Goal: Task Accomplishment & Management: Use online tool/utility

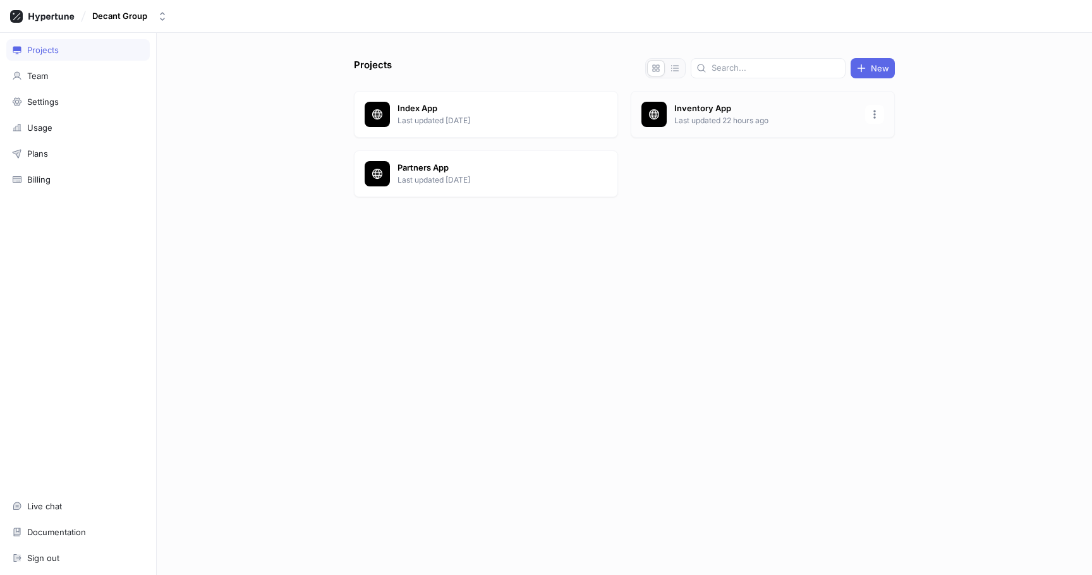
click at [708, 125] on p "Last updated 22 hours ago" at bounding box center [765, 120] width 183 height 11
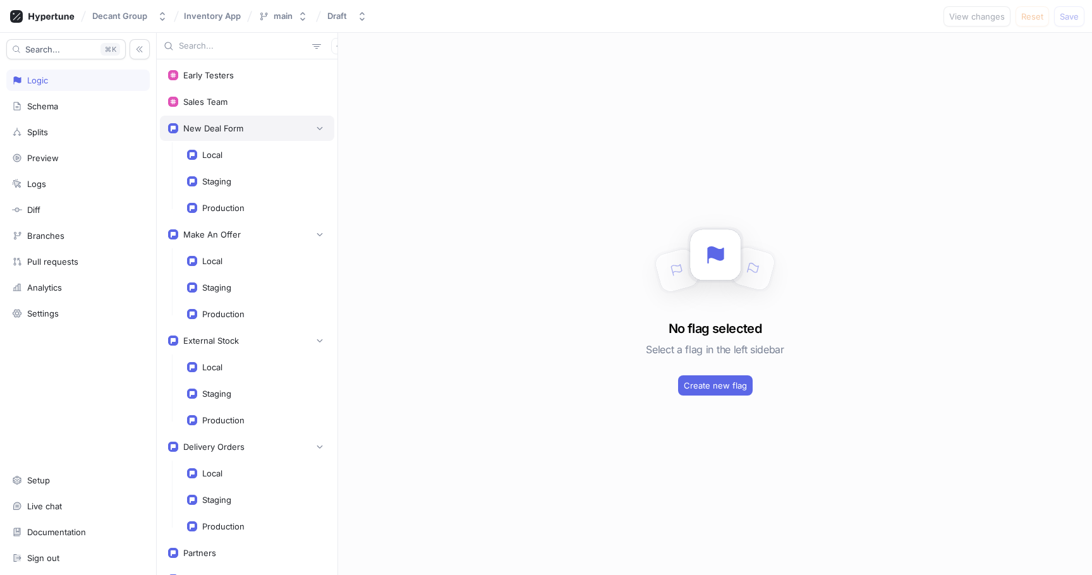
click at [259, 116] on div "New Deal Form" at bounding box center [247, 128] width 174 height 25
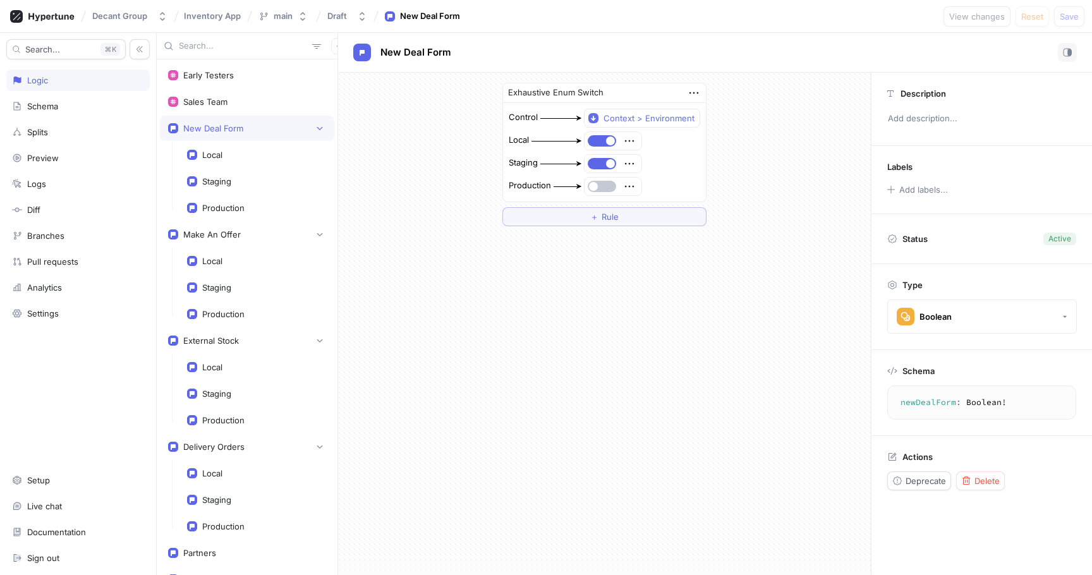
click at [516, 324] on div "Exhaustive Enum Switch Control Context > Environment Local Staging Production ＋…" at bounding box center [604, 324] width 533 height 502
click at [535, 351] on div "Exhaustive Enum Switch Control Context > Environment Local Staging Production ＋…" at bounding box center [604, 324] width 533 height 502
click at [520, 288] on div "Exhaustive Enum Switch Control Context > Environment Local Staging Production ＋…" at bounding box center [604, 324] width 533 height 502
click at [793, 173] on div "Exhaustive Enum Switch Control Context > Environment Local Staging Production ＋…" at bounding box center [604, 155] width 533 height 164
click at [564, 286] on div "Exhaustive Enum Switch Control Context > Environment Local Staging Production ＋…" at bounding box center [604, 324] width 533 height 502
